Goal: Task Accomplishment & Management: Manage account settings

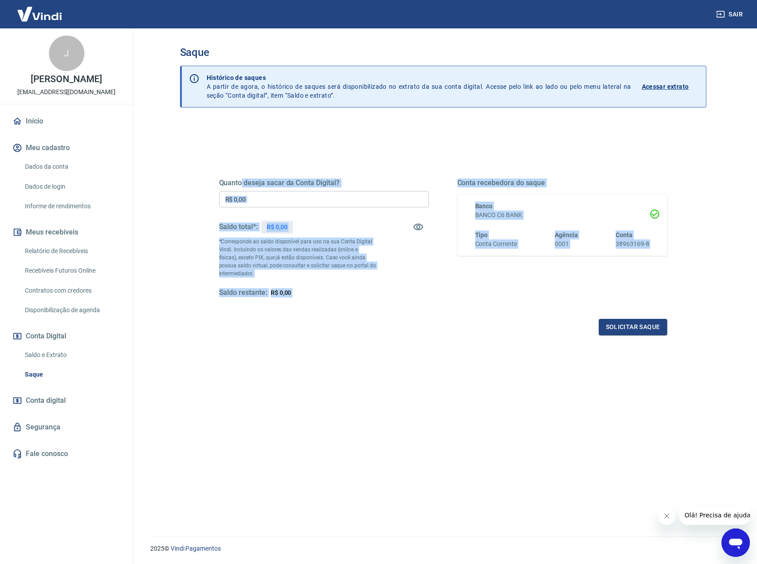
drag, startPoint x: 242, startPoint y: 153, endPoint x: 372, endPoint y: 316, distance: 208.4
click at [371, 311] on div "Quanto deseja sacar da Conta Digital? R$ 0,00 ​ Saldo total*: R$ 0,00 *Correspo…" at bounding box center [442, 243] width 469 height 207
click at [372, 317] on div "Quanto deseja sacar da Conta Digital? R$ 0,00 ​ Saldo total*: R$ 1.978,07 *Corr…" at bounding box center [443, 246] width 448 height 178
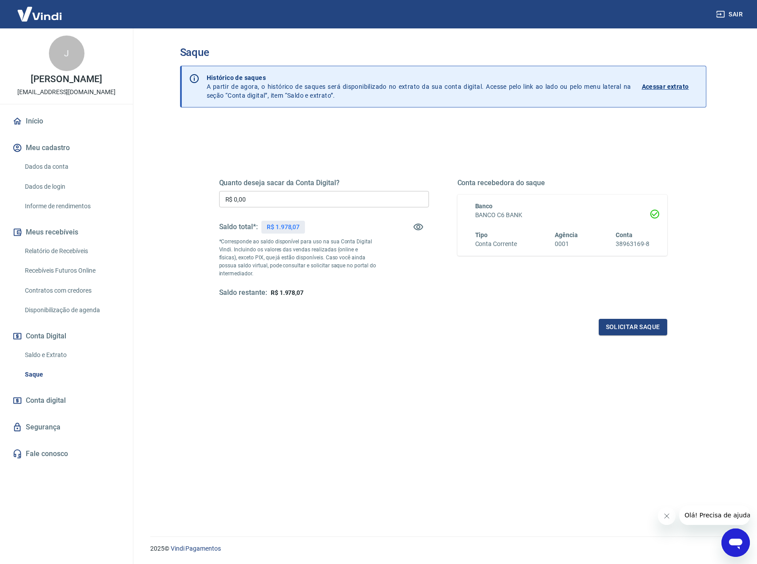
click at [299, 187] on div "Quanto deseja sacar da Conta Digital? R$ 0,00 ​ Saldo total*: R$ 1.978,07 *Corr…" at bounding box center [324, 238] width 210 height 119
click at [298, 194] on input "R$ 0,00" at bounding box center [324, 199] width 210 height 16
type input "R$ 1.978,07"
click at [625, 328] on button "Solicitar saque" at bounding box center [632, 327] width 68 height 16
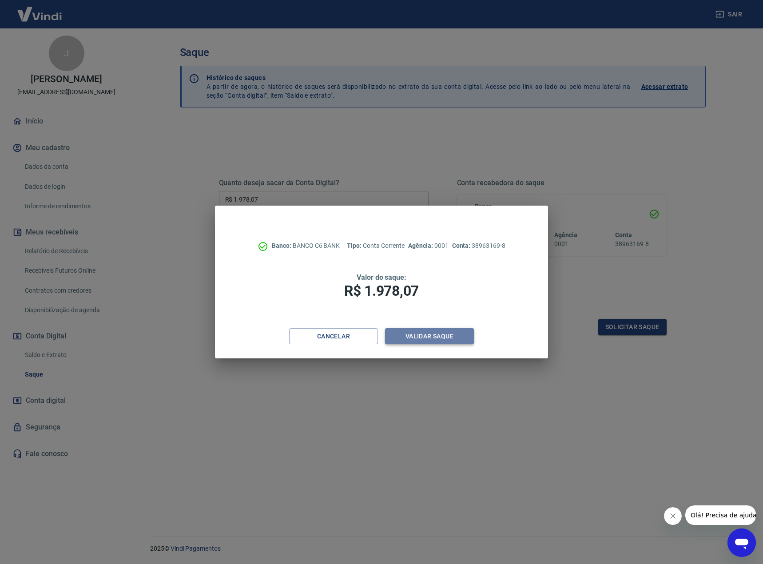
click at [423, 340] on button "Validar saque" at bounding box center [429, 336] width 89 height 16
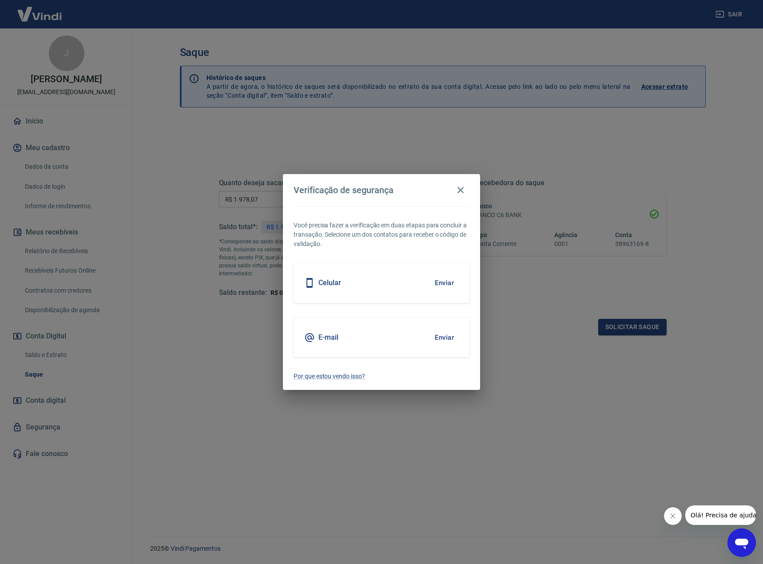
click at [375, 292] on div "Celular Enviar" at bounding box center [382, 283] width 176 height 40
click at [441, 280] on button "Enviar" at bounding box center [444, 283] width 29 height 19
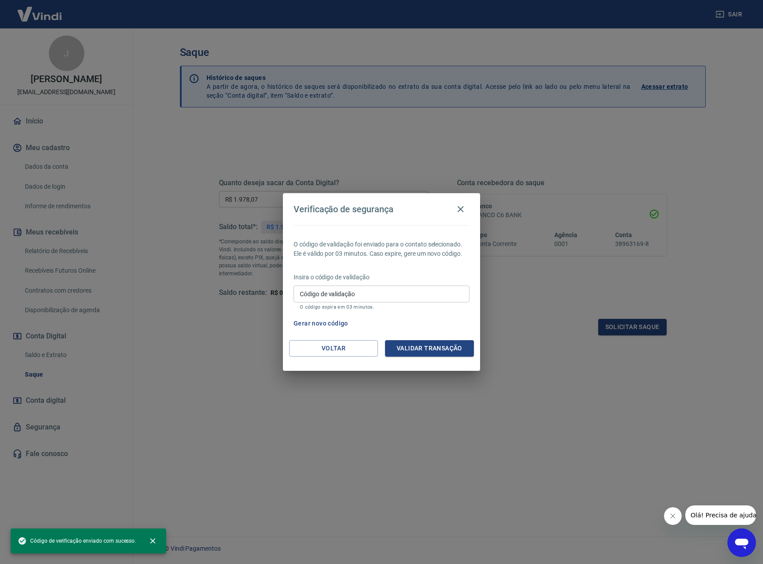
click at [449, 300] on input "Código de validação" at bounding box center [382, 294] width 176 height 16
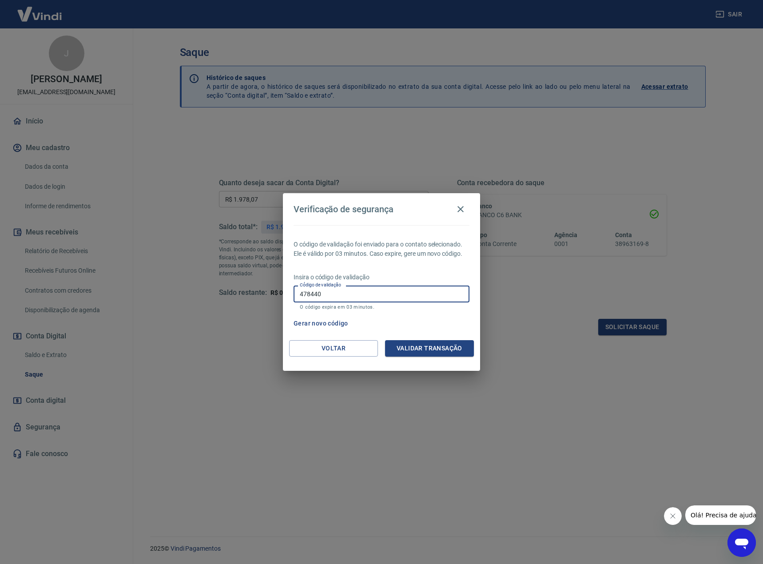
type input "478440"
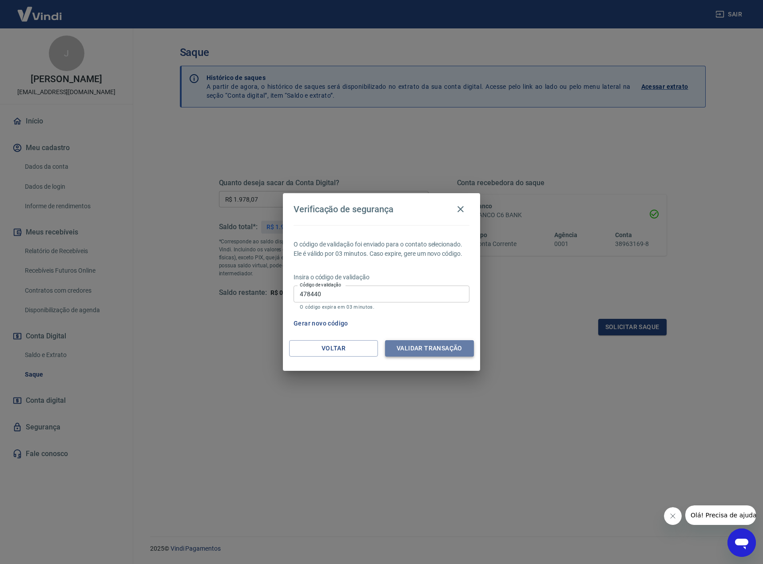
click at [442, 348] on button "Validar transação" at bounding box center [429, 348] width 89 height 16
